Goal: Book appointment/travel/reservation

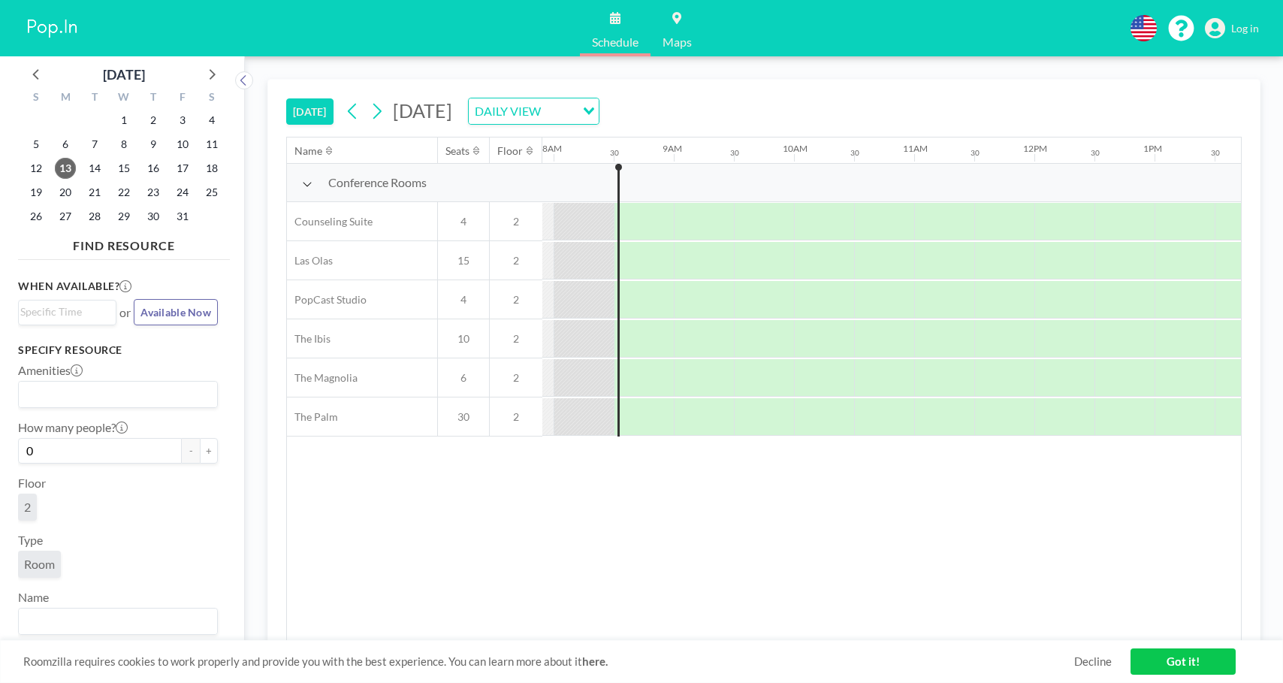
scroll to position [0, 961]
click at [383, 114] on icon at bounding box center [376, 111] width 14 height 23
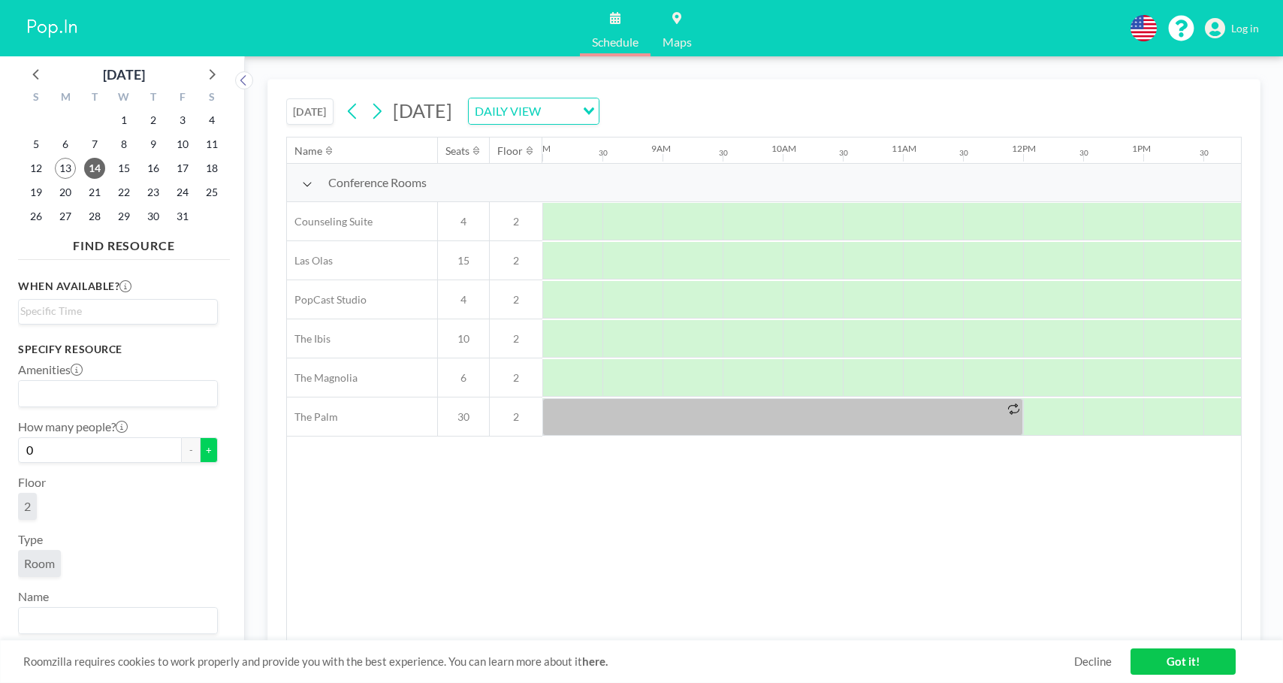
click at [201, 454] on button "+" at bounding box center [209, 450] width 18 height 26
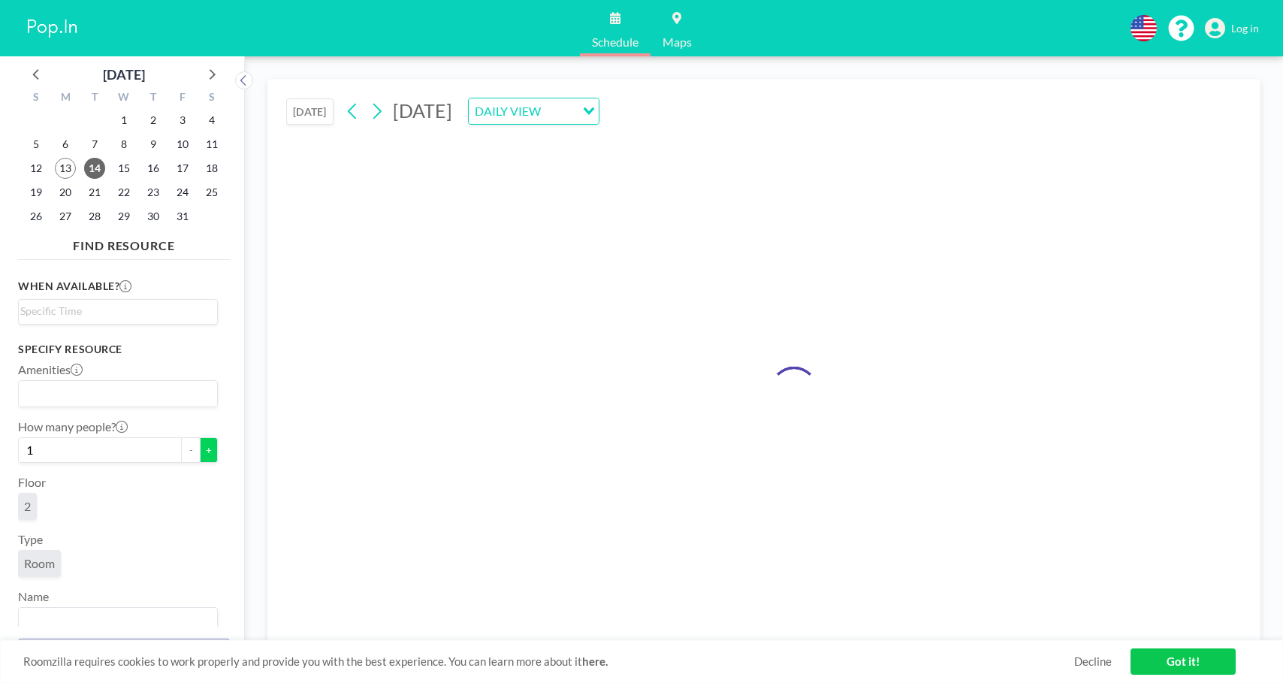
click at [201, 454] on button "+" at bounding box center [209, 450] width 18 height 26
type input "2"
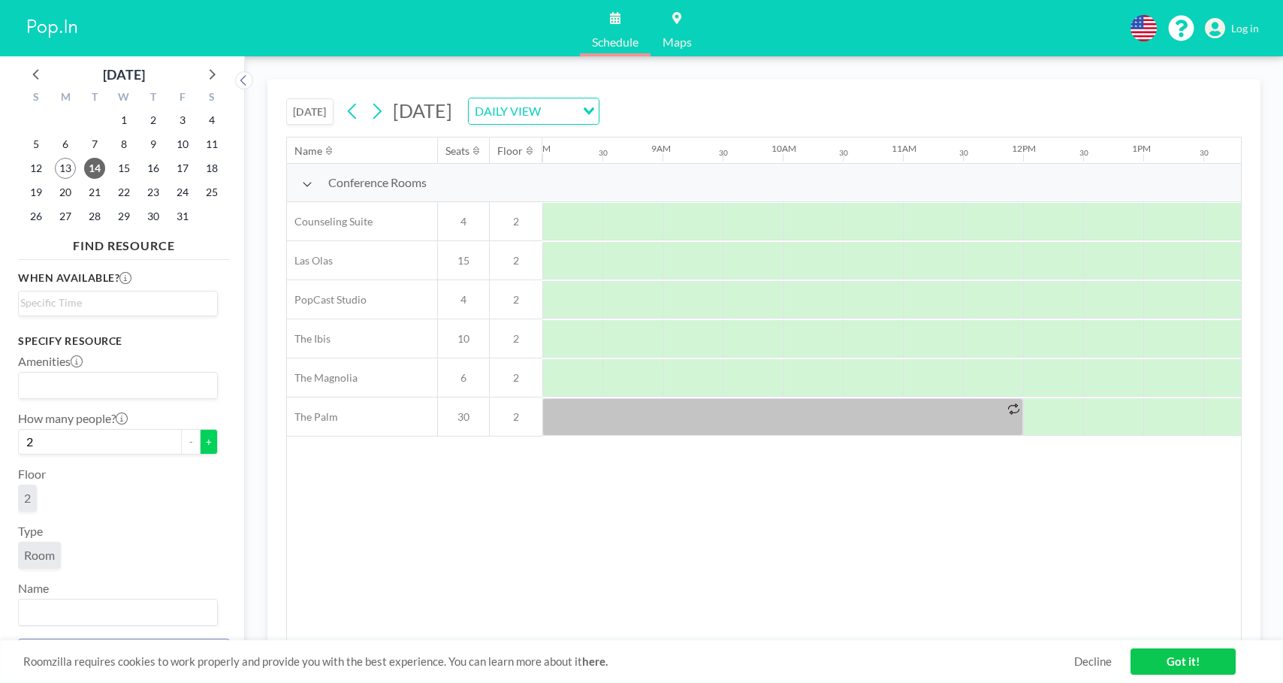
scroll to position [14, 0]
click at [139, 289] on input "Search for option" at bounding box center [114, 298] width 188 height 18
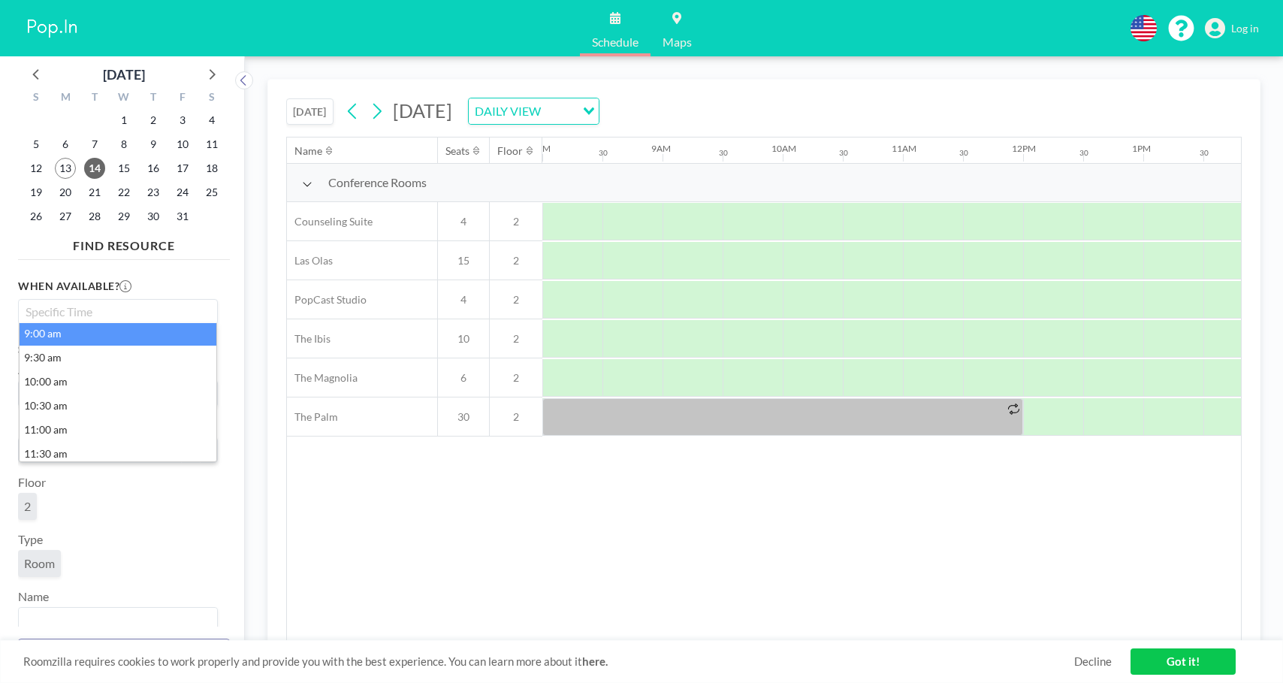
scroll to position [436, 0]
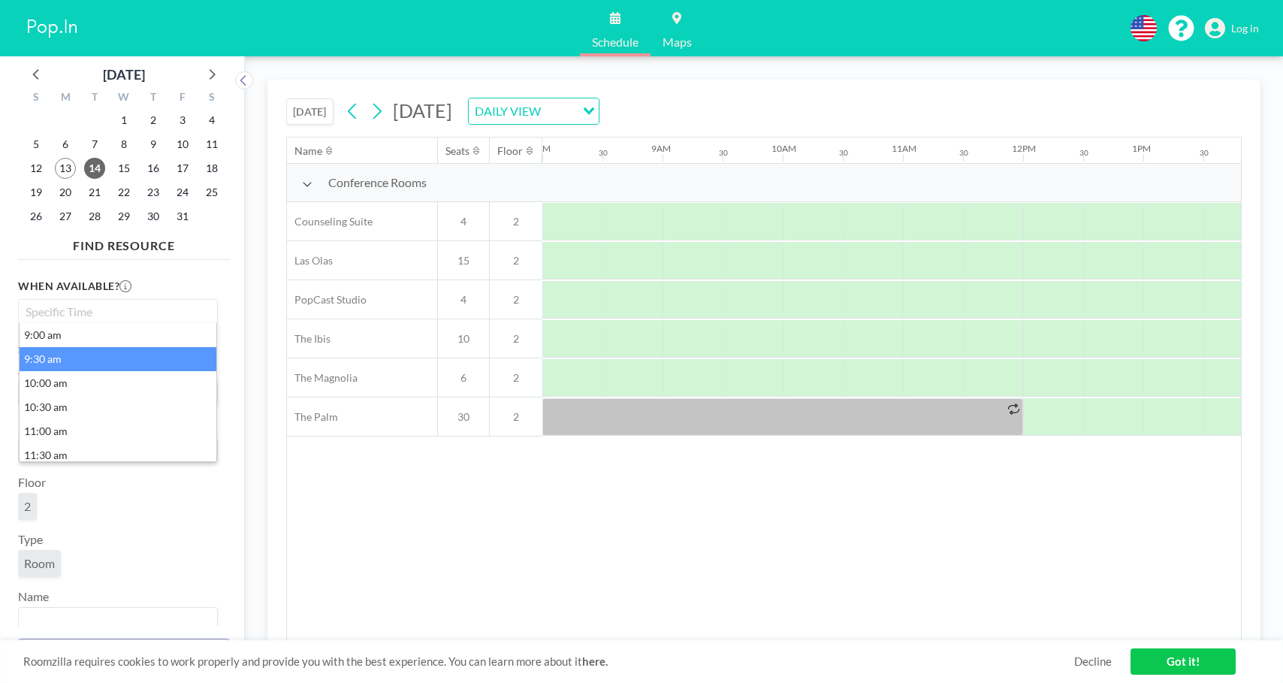
click at [131, 339] on li "9:00 am" at bounding box center [118, 335] width 197 height 24
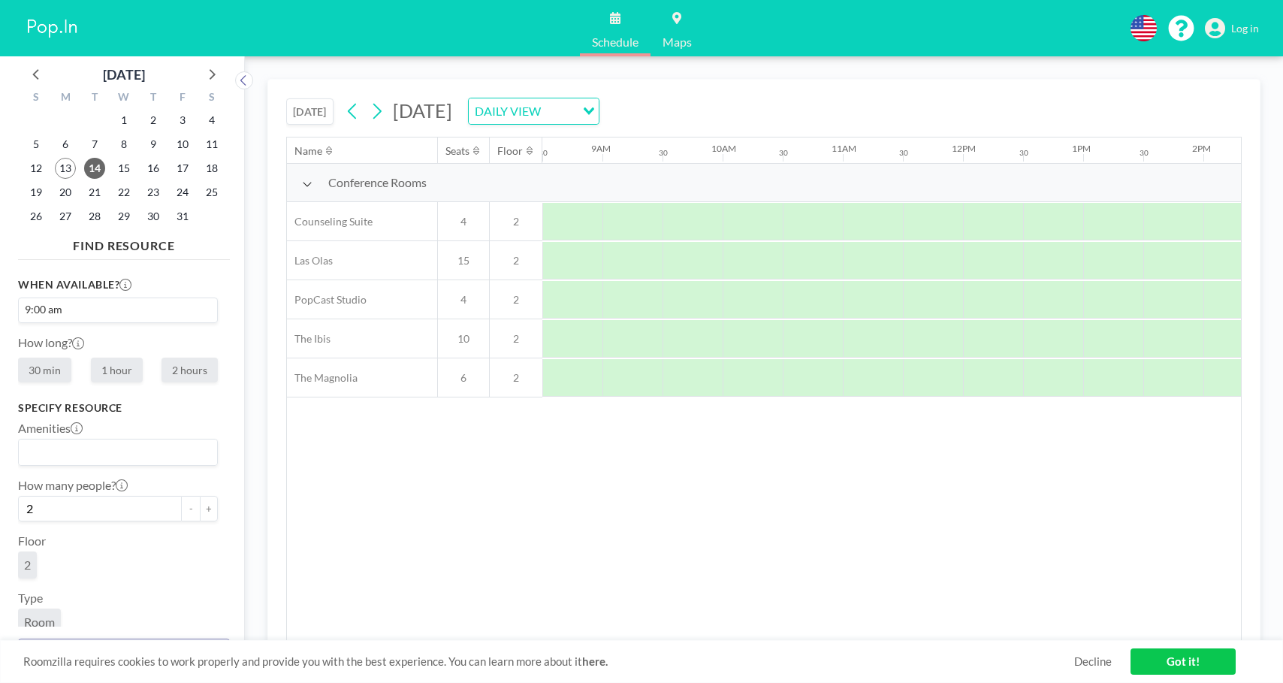
scroll to position [0, 0]
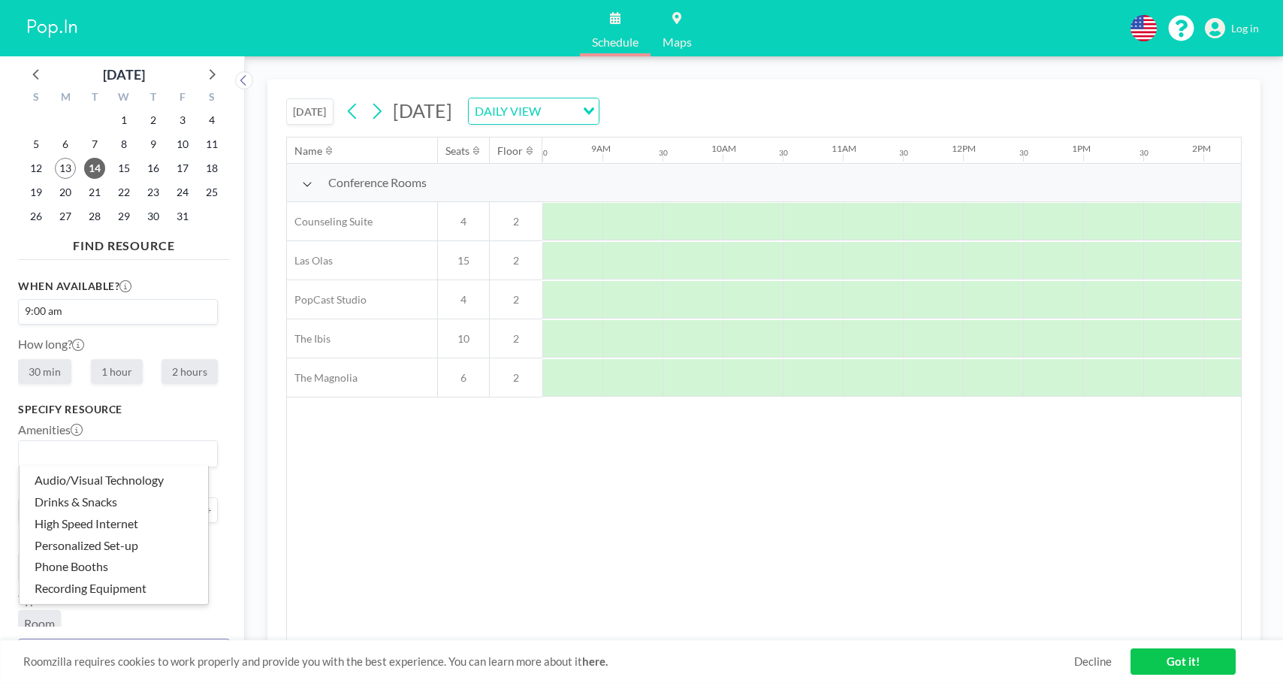
click at [137, 445] on input "Search for option" at bounding box center [114, 454] width 188 height 20
click at [154, 417] on div "Specify resource Amenities Loading... How many people? 2 - + Floor 2 Type Room …" at bounding box center [118, 548] width 200 height 291
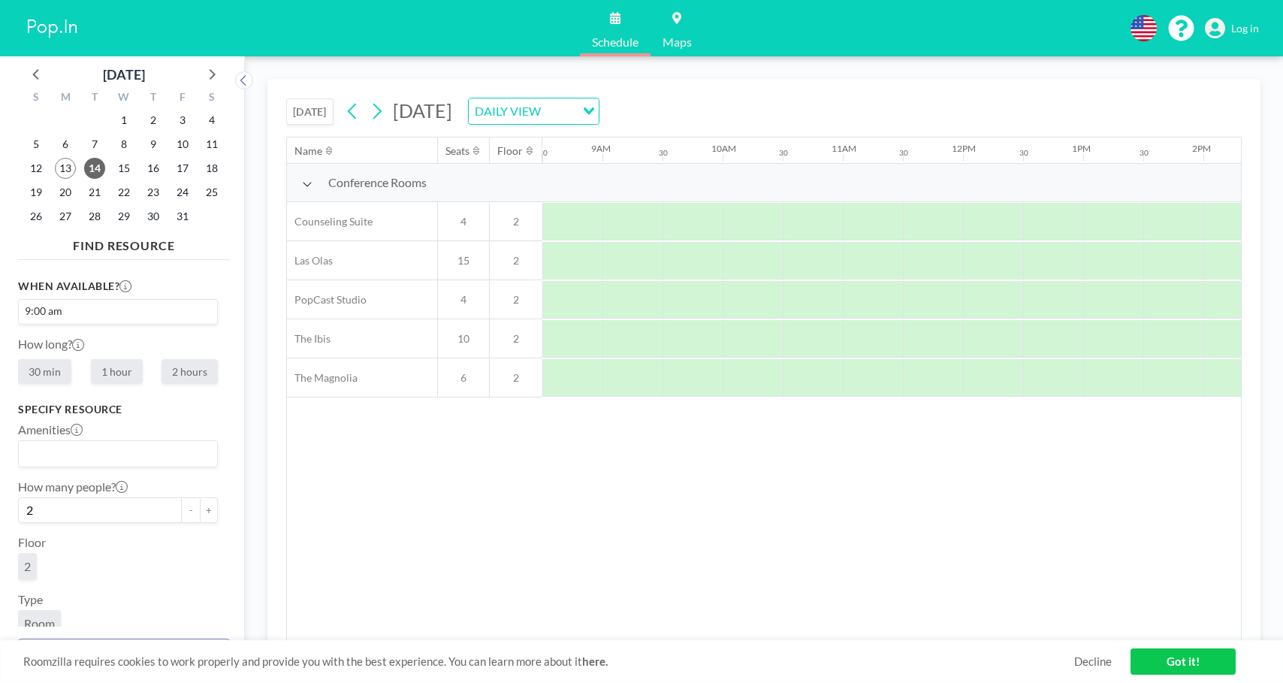
click at [180, 375] on label "2 hours" at bounding box center [189, 371] width 56 height 25
radio input "true"
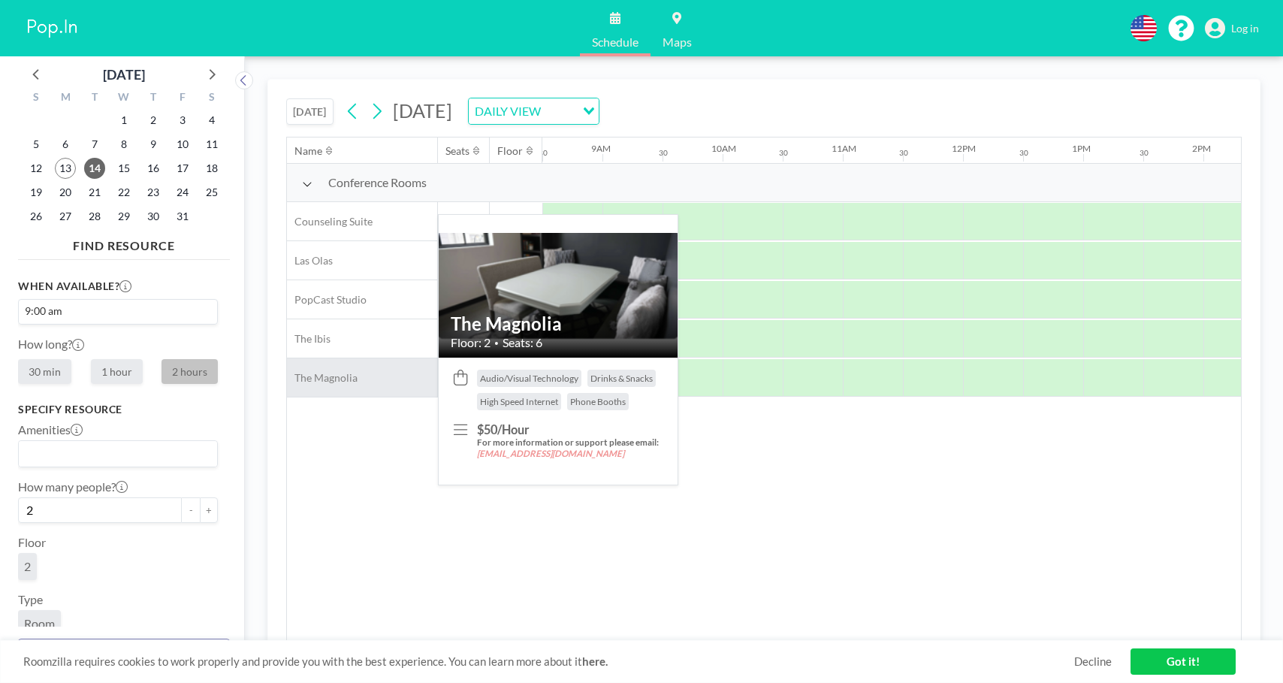
click at [386, 364] on div "The Magnolia" at bounding box center [362, 377] width 150 height 38
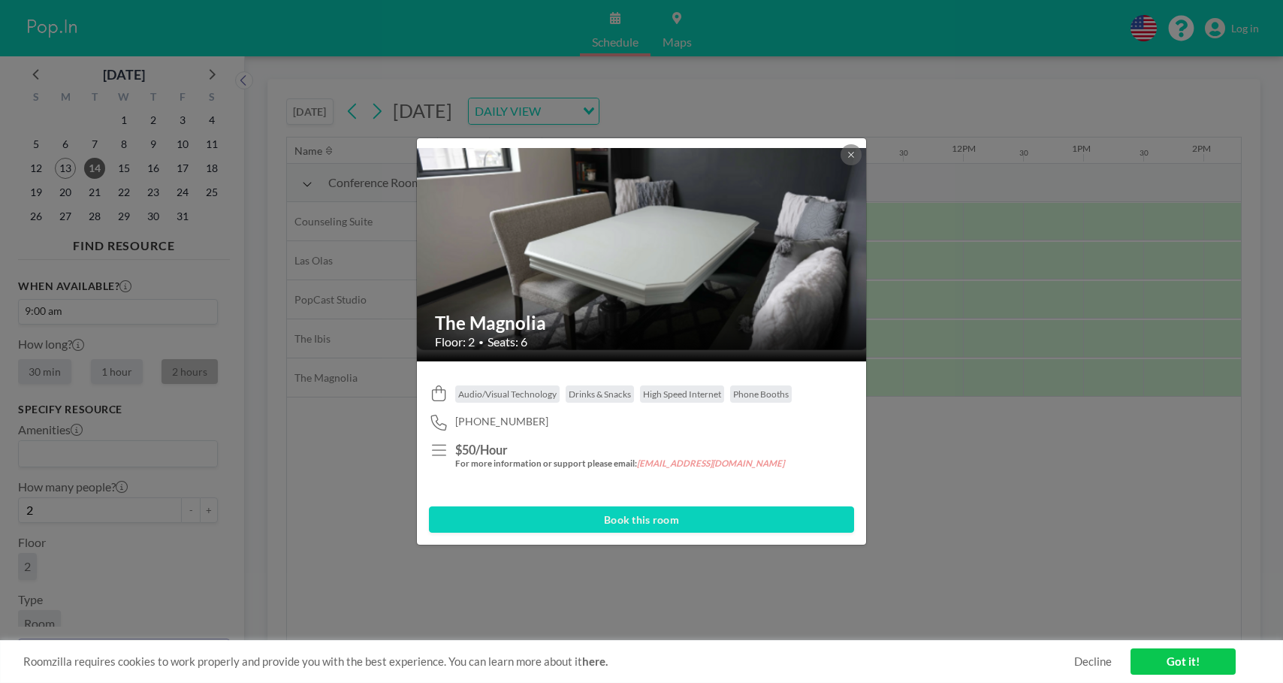
click at [689, 514] on button "Book this room" at bounding box center [641, 519] width 425 height 26
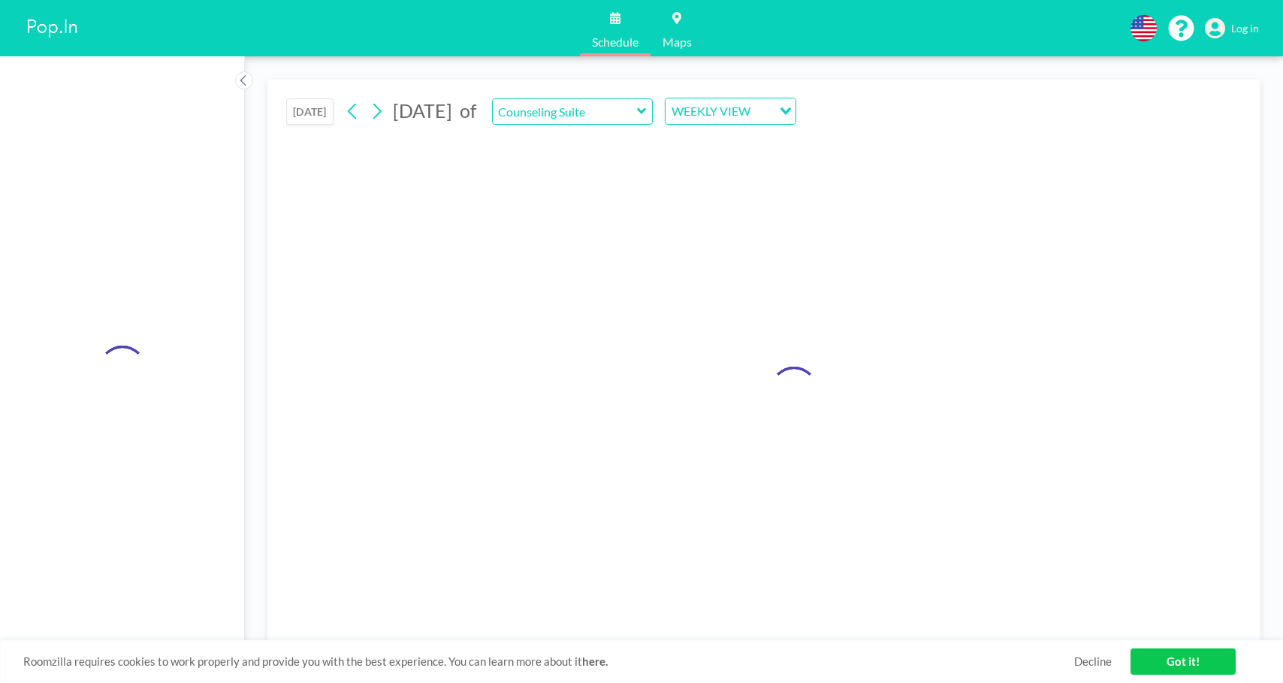
type input "The Magnolia"
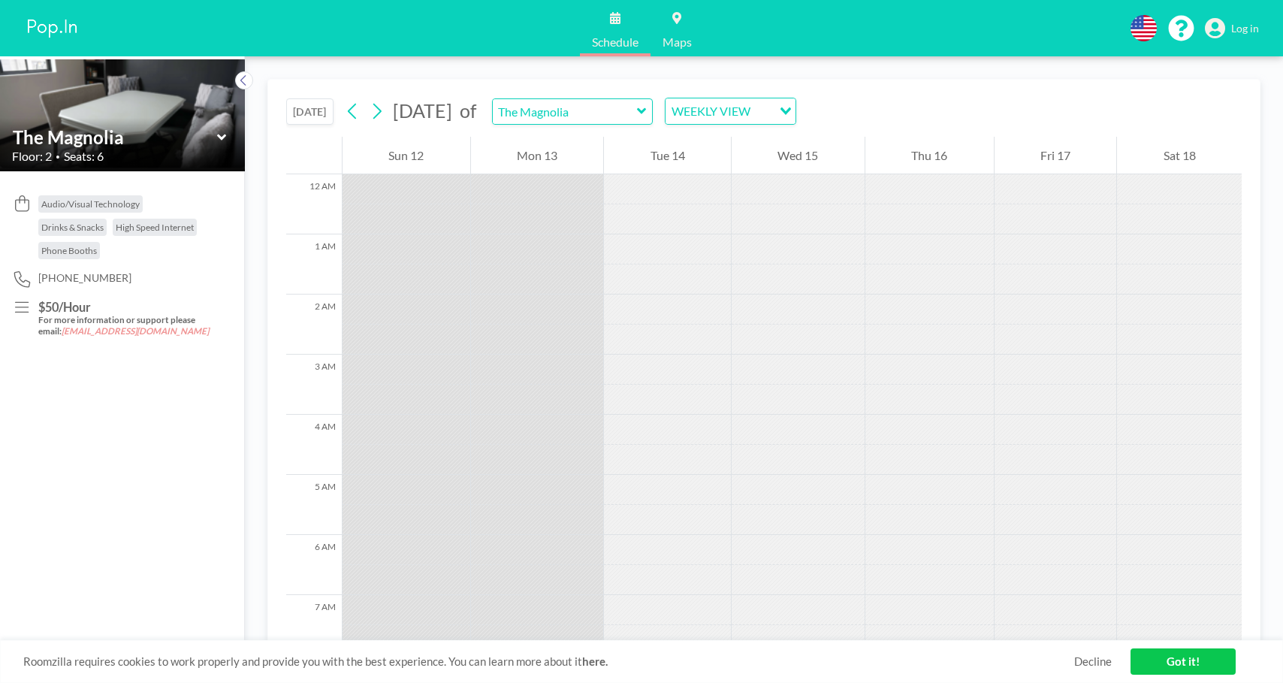
click at [710, 189] on div at bounding box center [667, 189] width 127 height 30
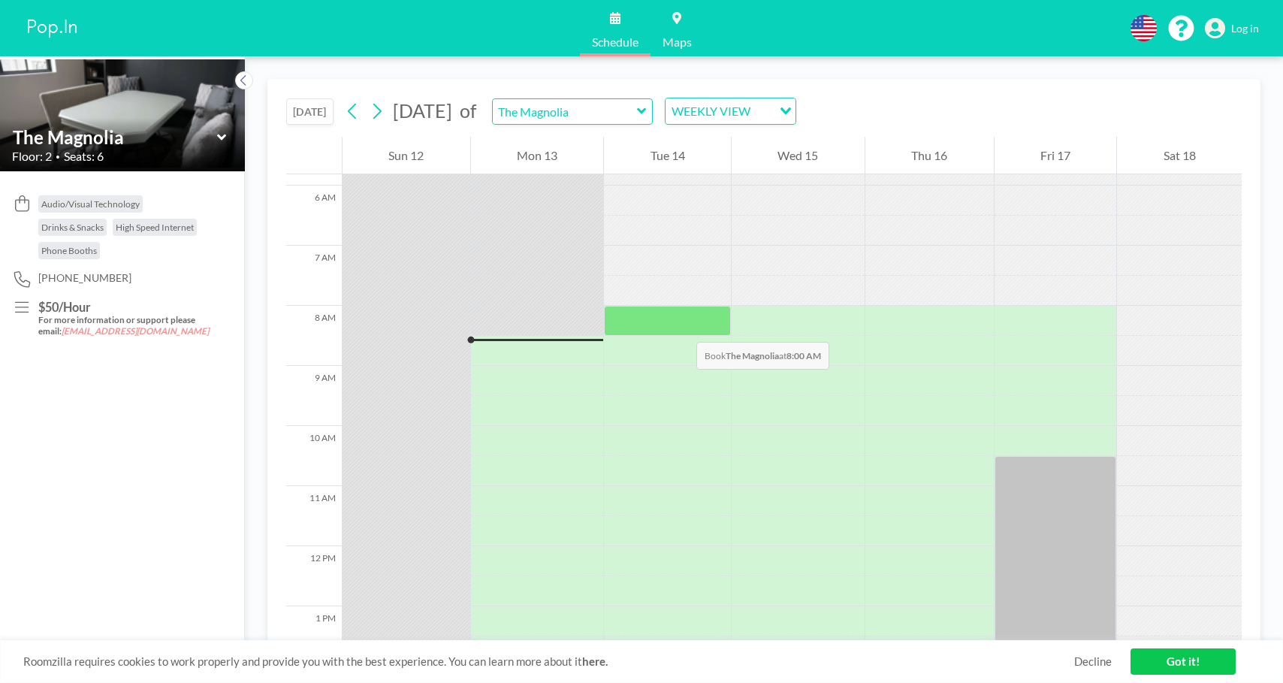
scroll to position [345, 0]
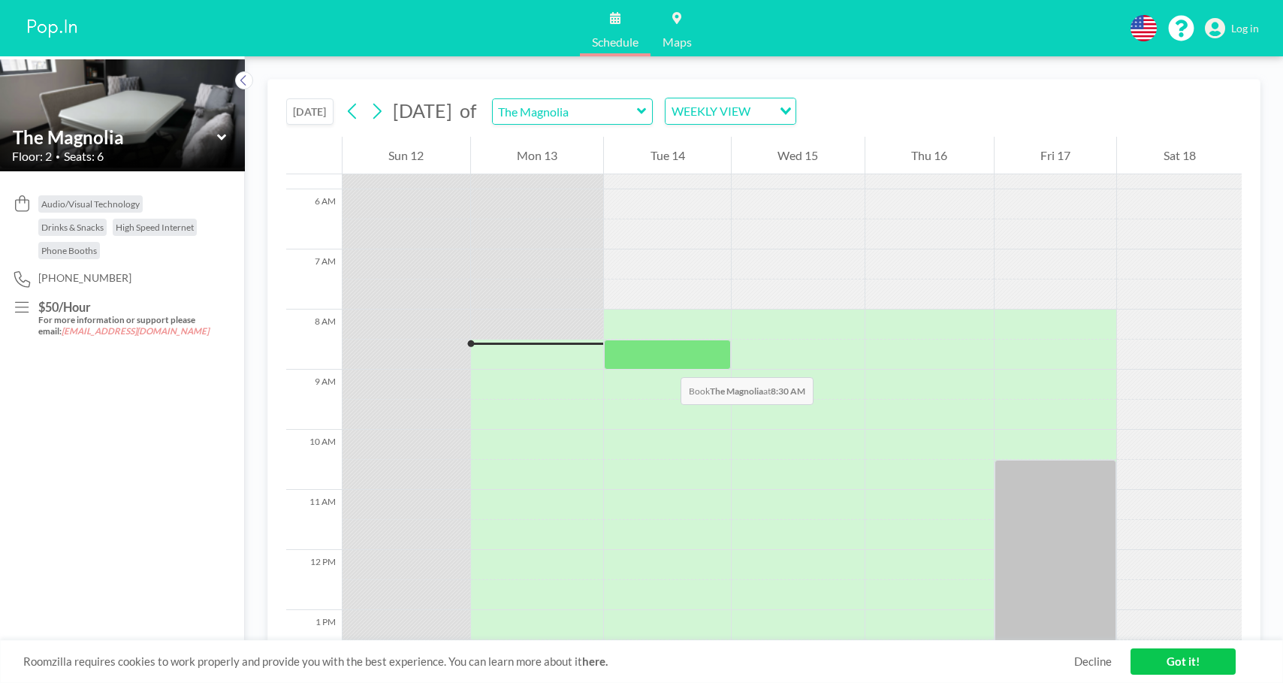
click at [665, 362] on div at bounding box center [667, 354] width 127 height 30
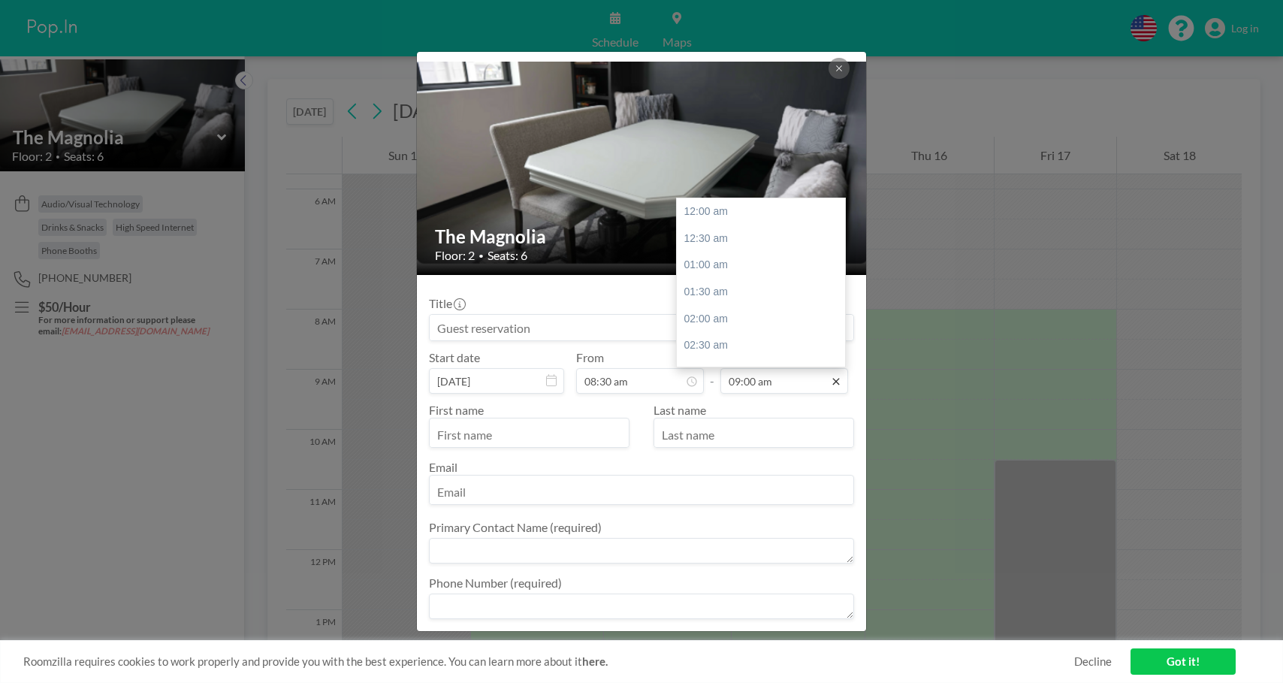
scroll to position [481, 0]
click at [808, 389] on input "09:00 am" at bounding box center [784, 381] width 128 height 26
click at [731, 281] on div "04:00 pm" at bounding box center [765, 282] width 176 height 27
type input "04:00 pm"
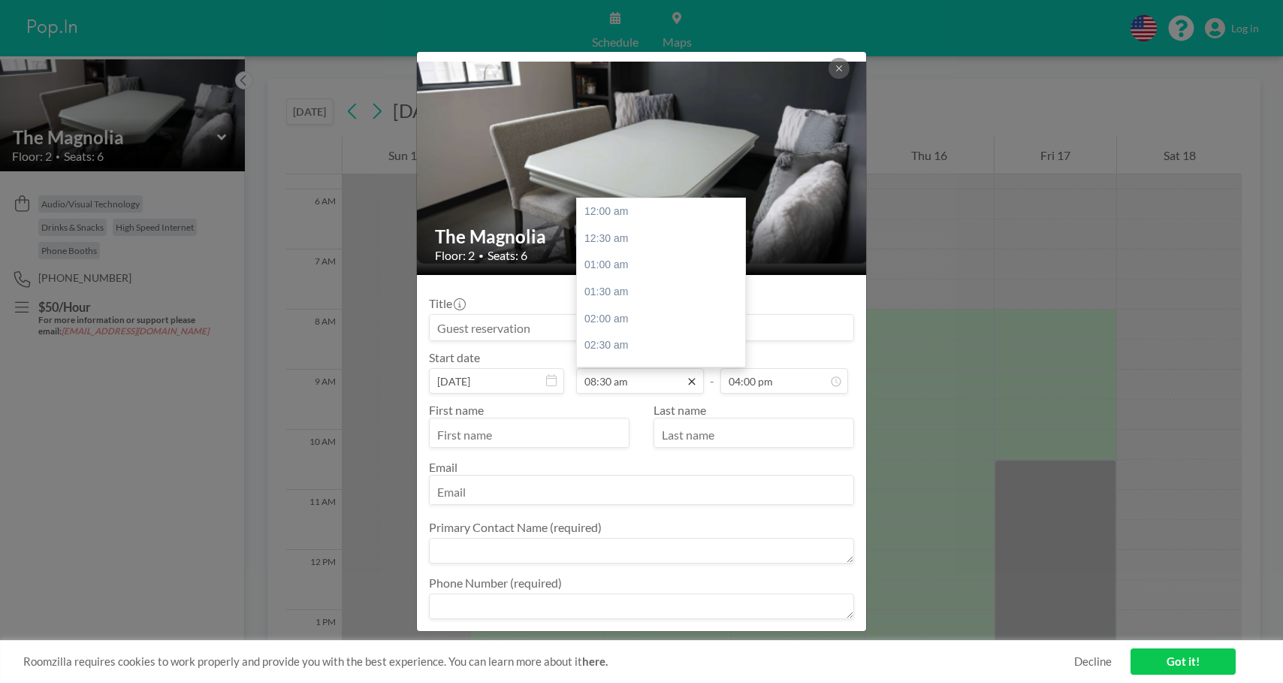
scroll to position [454, 0]
click at [650, 379] on input "08:30 am" at bounding box center [640, 381] width 128 height 26
click at [636, 241] on div "09:00 am" at bounding box center [665, 238] width 176 height 27
type input "09:00 am"
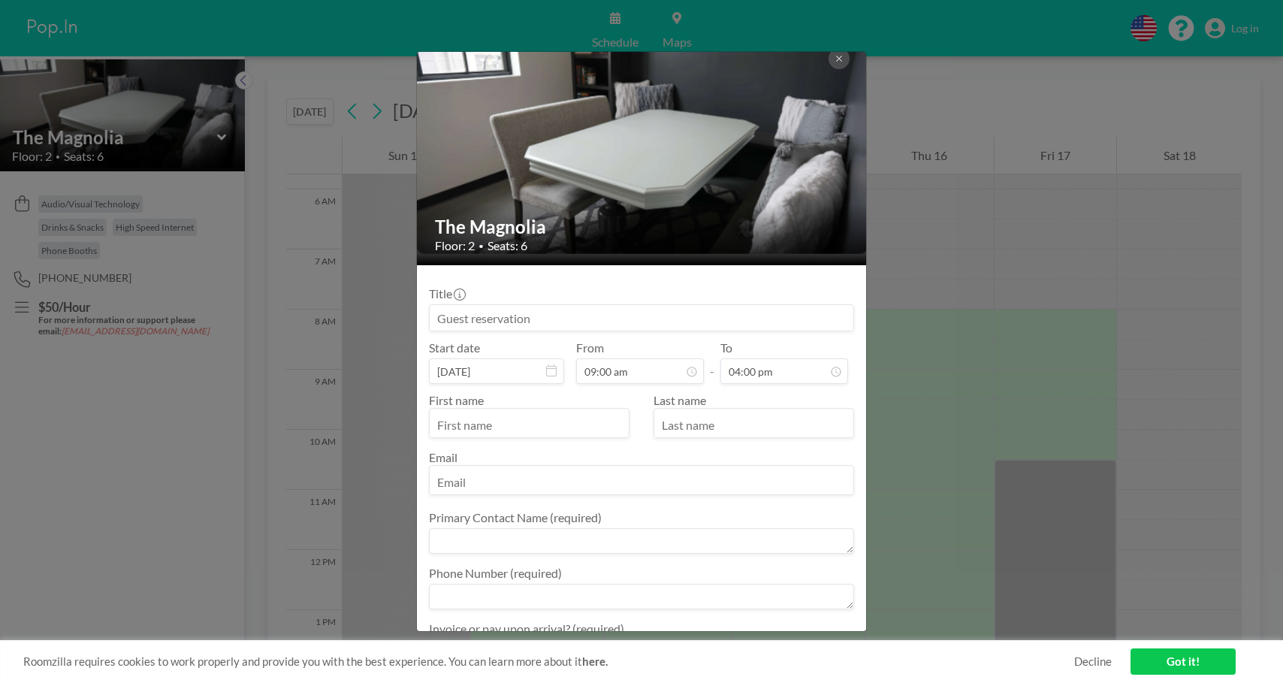
scroll to position [0, 0]
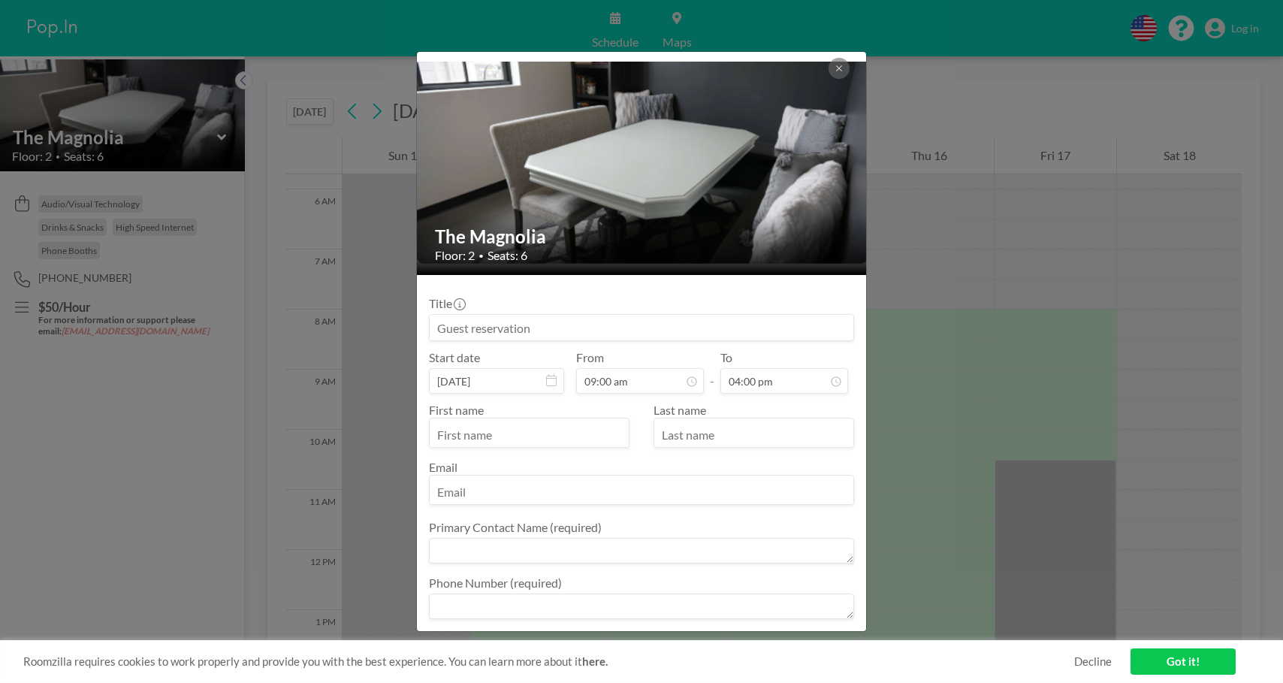
click at [660, 183] on img at bounding box center [642, 163] width 451 height 203
click at [834, 74] on button at bounding box center [838, 68] width 21 height 21
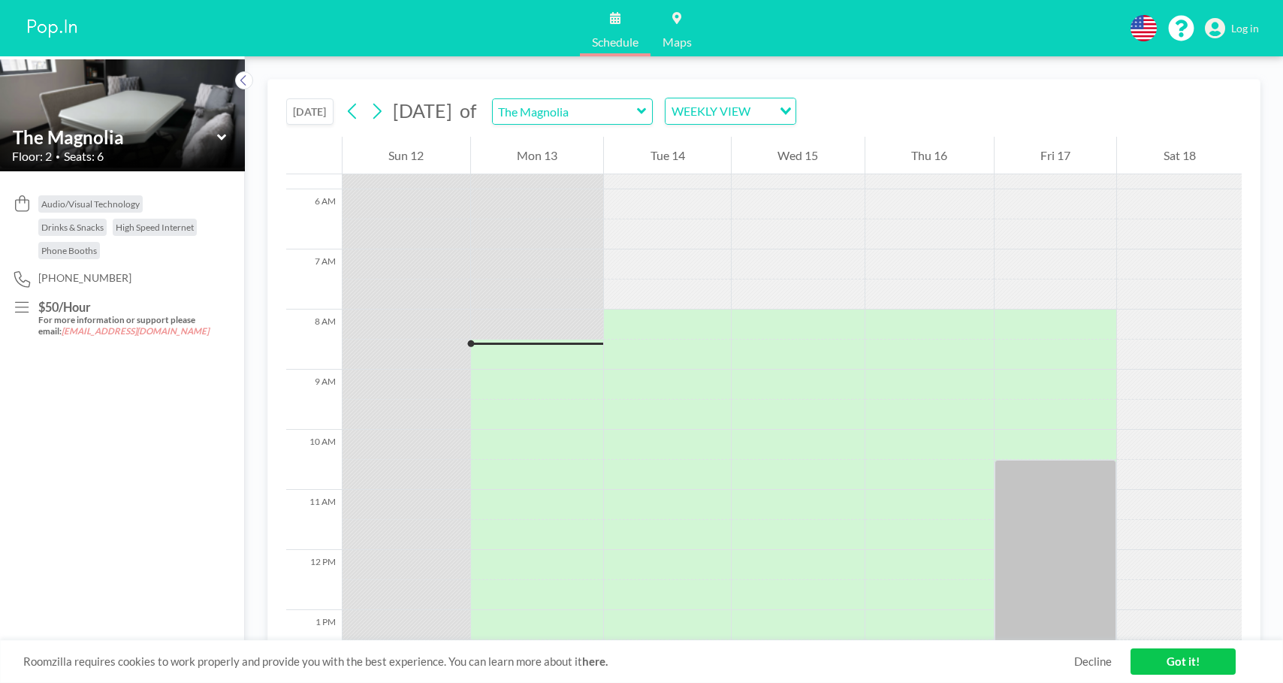
click at [227, 136] on div "The Magnolia" at bounding box center [122, 136] width 221 height 23
click at [219, 140] on icon at bounding box center [222, 137] width 10 height 15
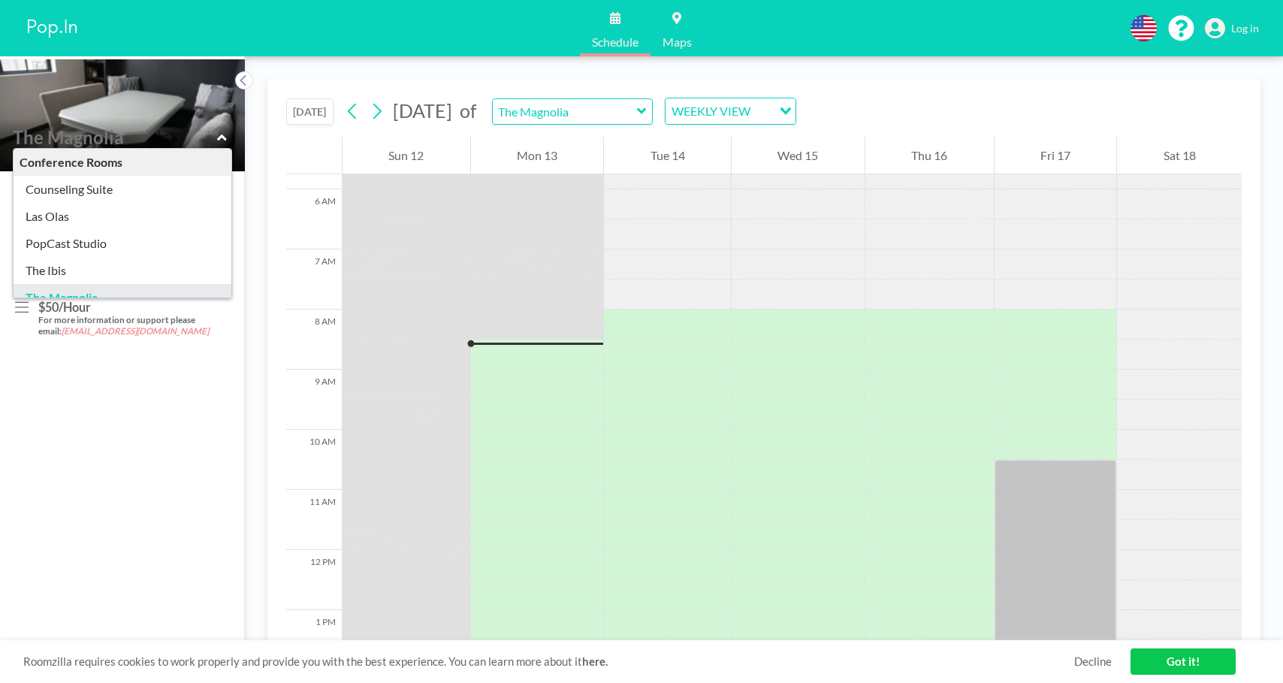
click at [226, 111] on img at bounding box center [122, 114] width 245 height 110
click at [637, 113] on input "text" at bounding box center [565, 111] width 144 height 25
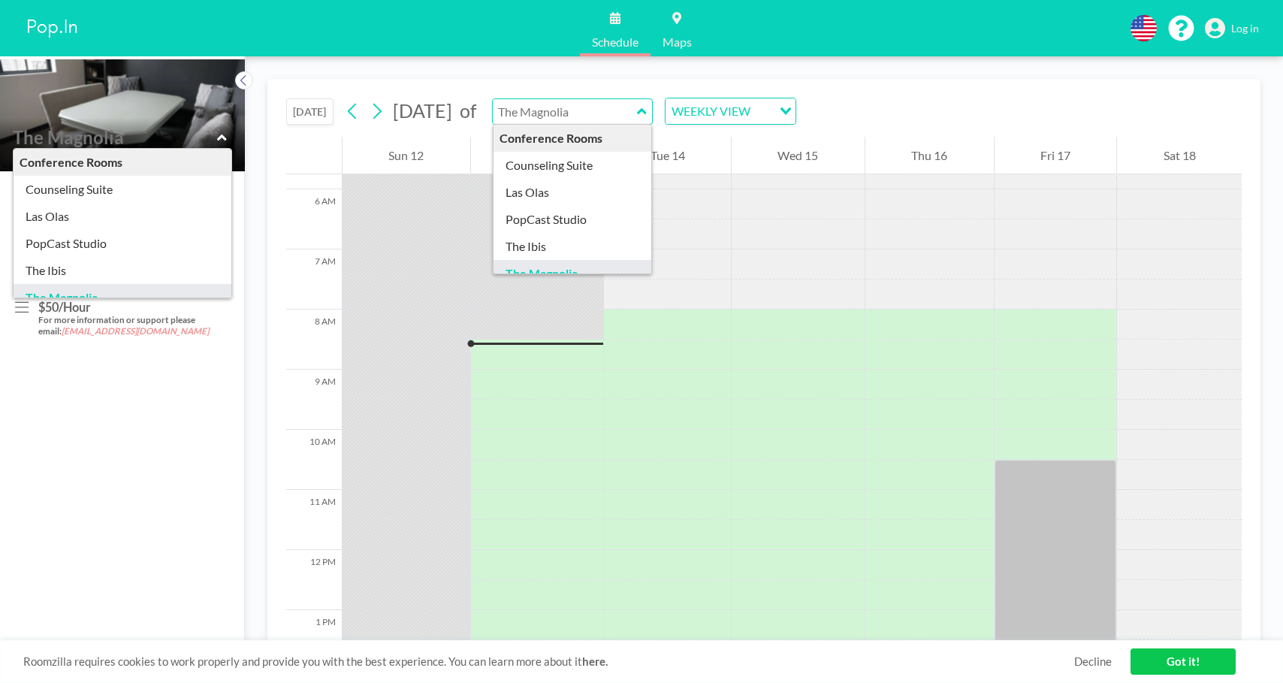
type input "The Magnolia"
click at [1017, 94] on div "[DATE] [DATE] of The Magnolia Conference Rooms Counseling Suite [GEOGRAPHIC_DAT…" at bounding box center [763, 108] width 955 height 57
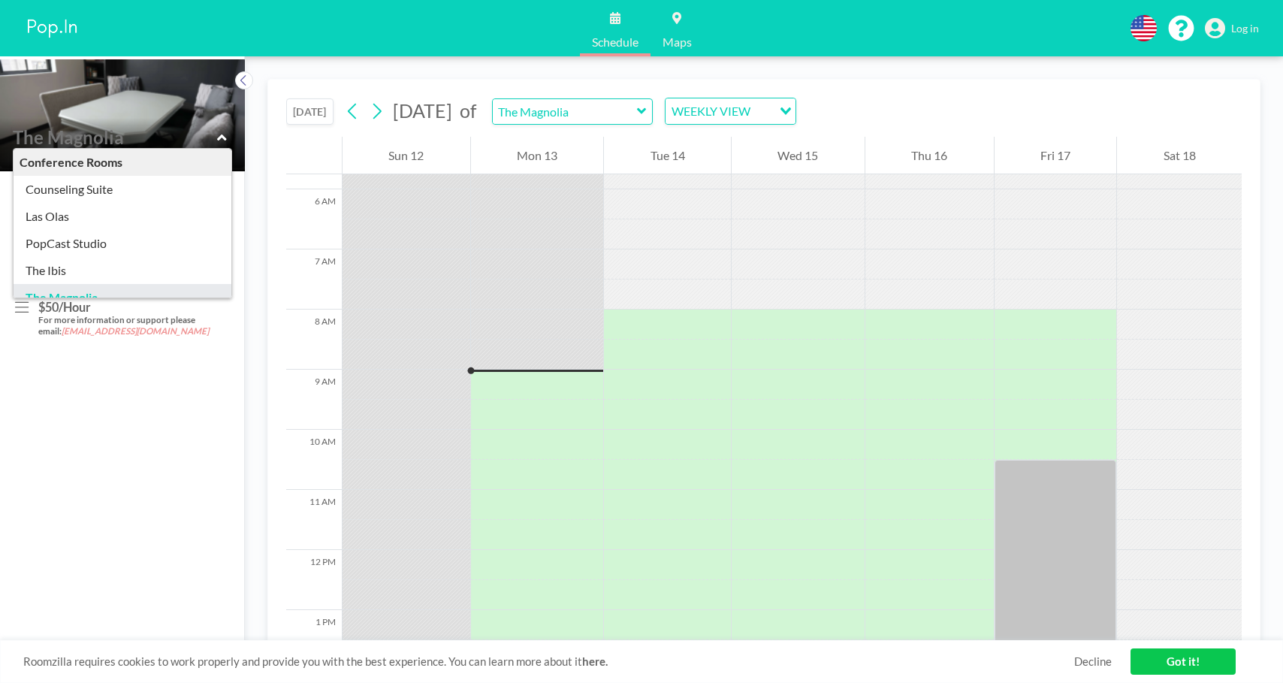
scroll to position [345, 0]
